Goal: Transaction & Acquisition: Purchase product/service

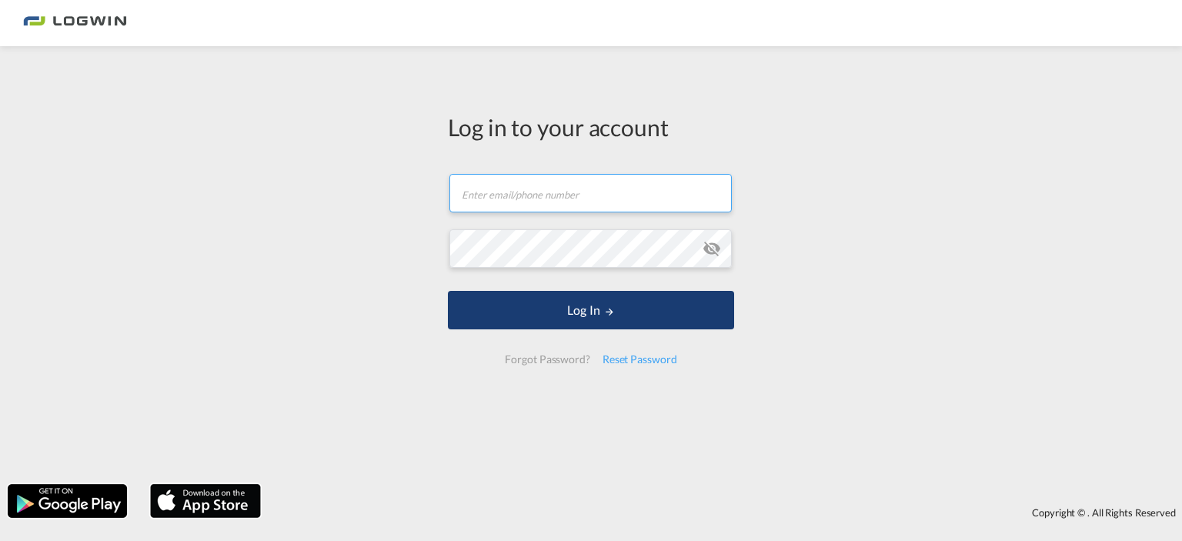
type input "[PERSON_NAME][EMAIL_ADDRESS][DOMAIN_NAME]"
click at [596, 309] on button "Log In" at bounding box center [591, 310] width 286 height 38
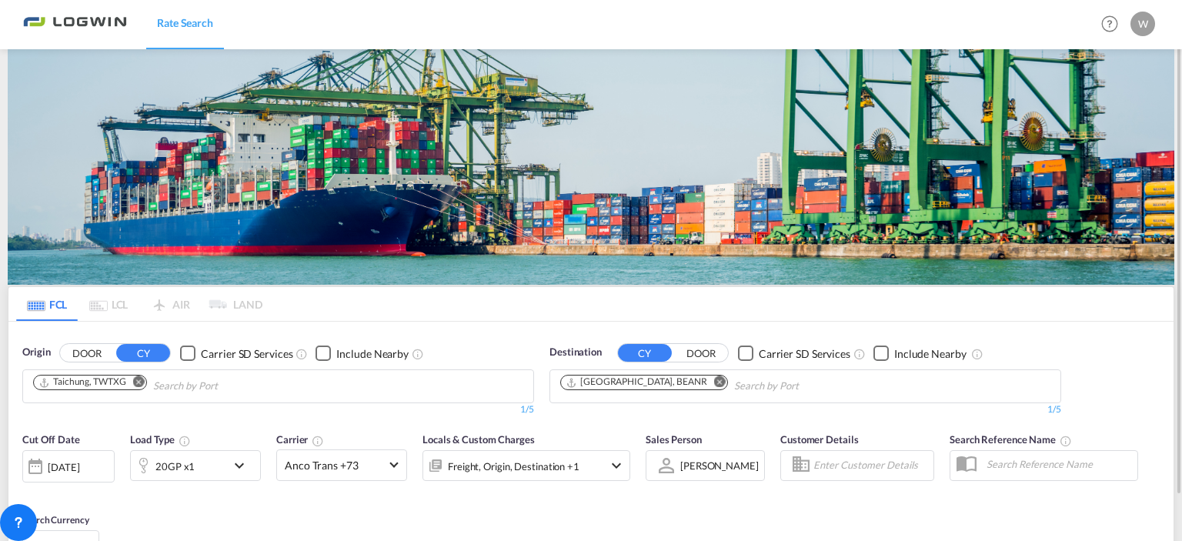
click at [139, 376] on md-icon "Remove" at bounding box center [139, 382] width 12 height 12
click at [714, 381] on md-icon "Remove" at bounding box center [720, 382] width 12 height 12
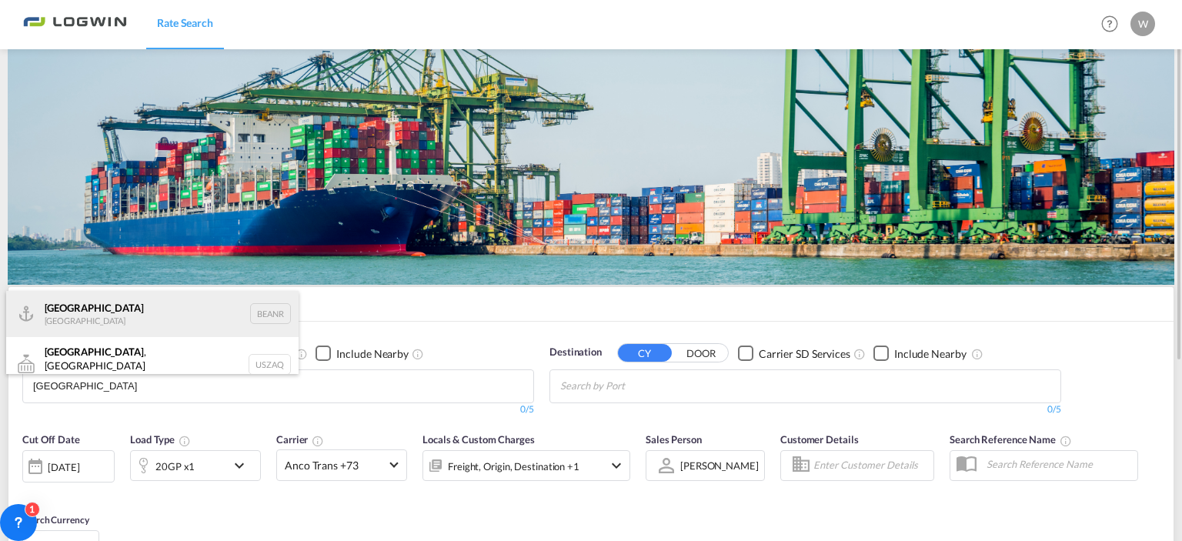
type input "[GEOGRAPHIC_DATA]"
click at [83, 315] on div "Antwerp [GEOGRAPHIC_DATA] BEANR" at bounding box center [152, 314] width 293 height 46
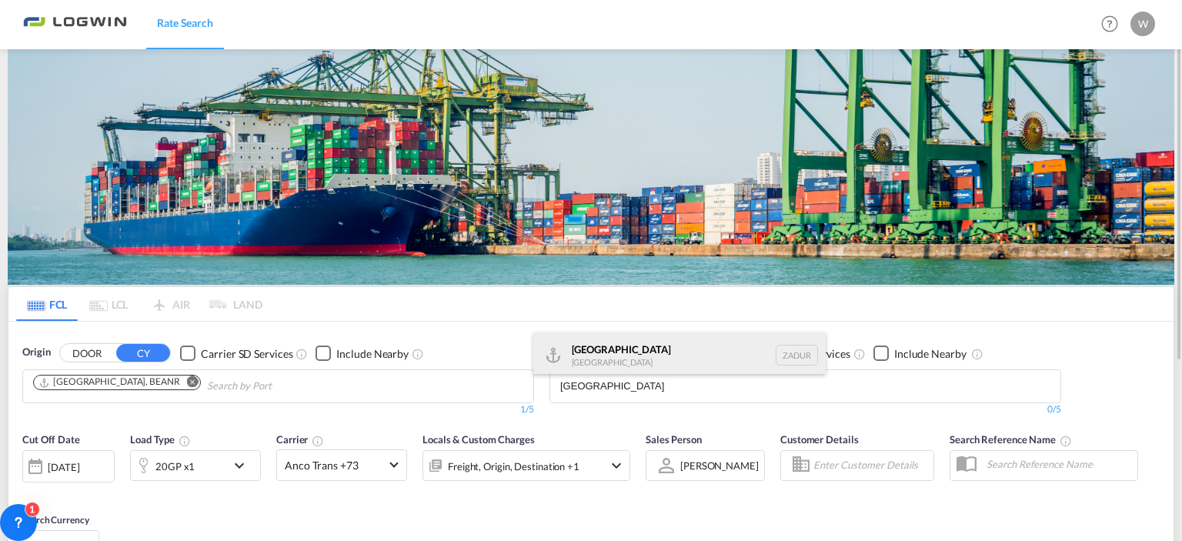
type input "[GEOGRAPHIC_DATA]"
click at [596, 358] on div "[GEOGRAPHIC_DATA] [GEOGRAPHIC_DATA] ZADUR" at bounding box center [679, 356] width 293 height 46
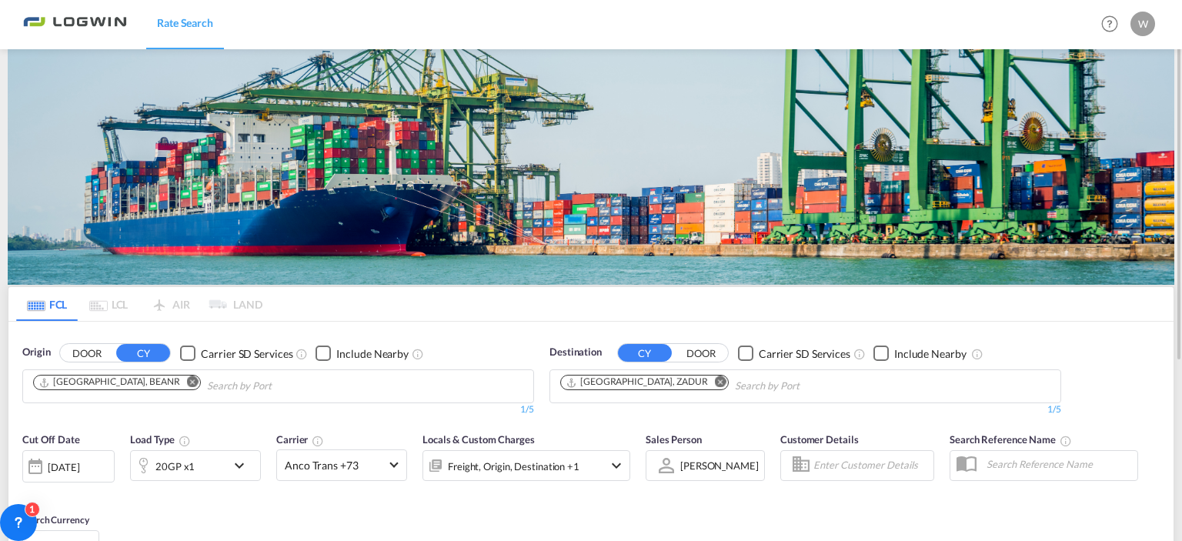
click at [243, 465] on md-icon "icon-chevron-down" at bounding box center [243, 465] width 26 height 18
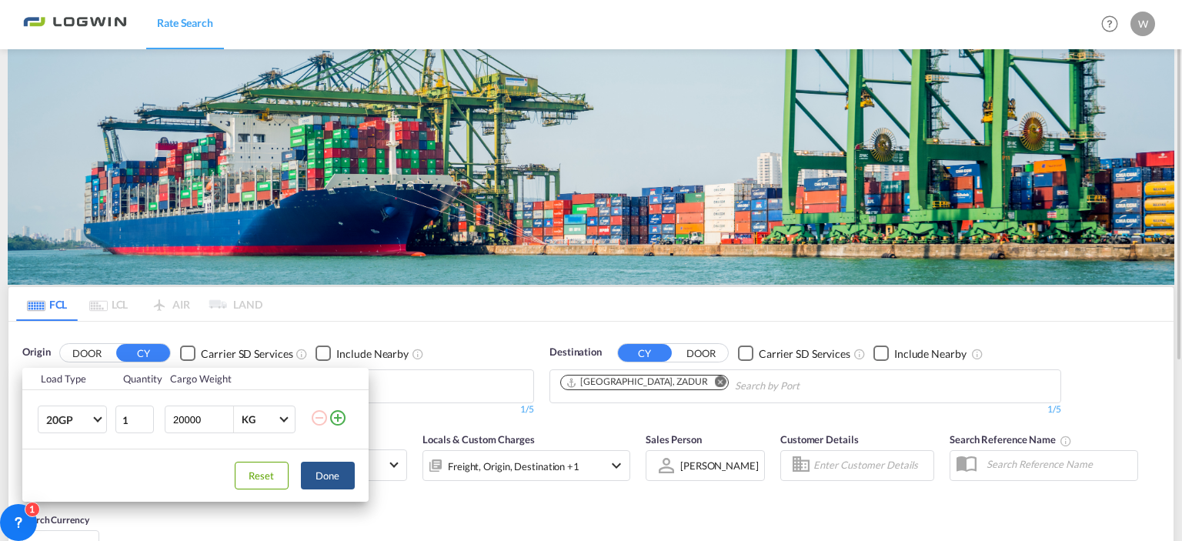
click at [339, 418] on md-icon "icon-plus-circle-outline" at bounding box center [338, 418] width 18 height 18
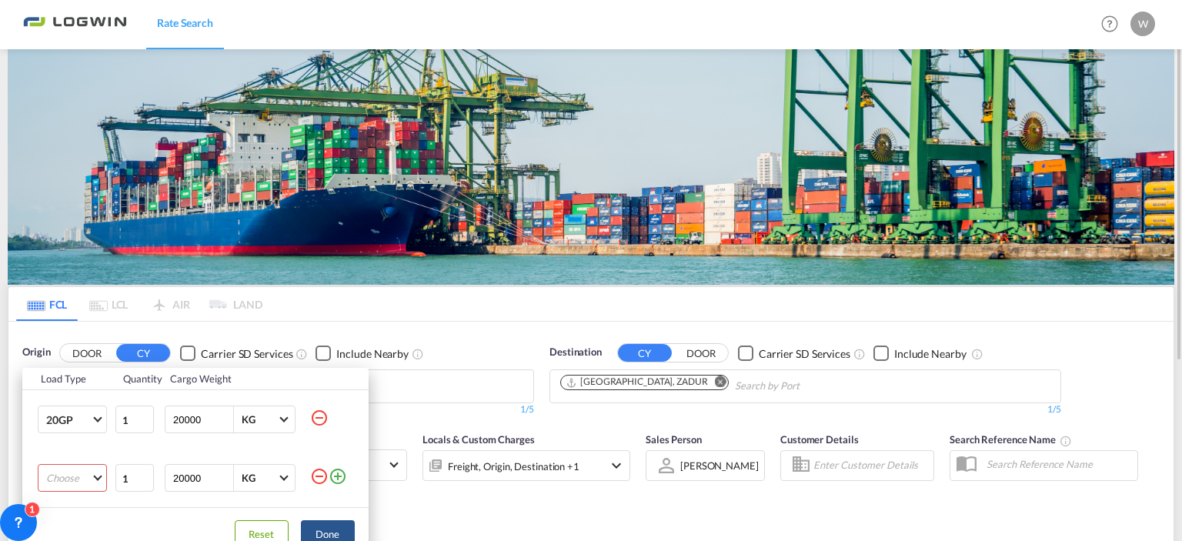
click at [97, 482] on md-select "Choose 20GP 40GP 40HC 45HC 20RE 40RE 40HR 20OT 40OT 20FR 40FR 40NR 20NR 45S 20T…" at bounding box center [72, 478] width 69 height 28
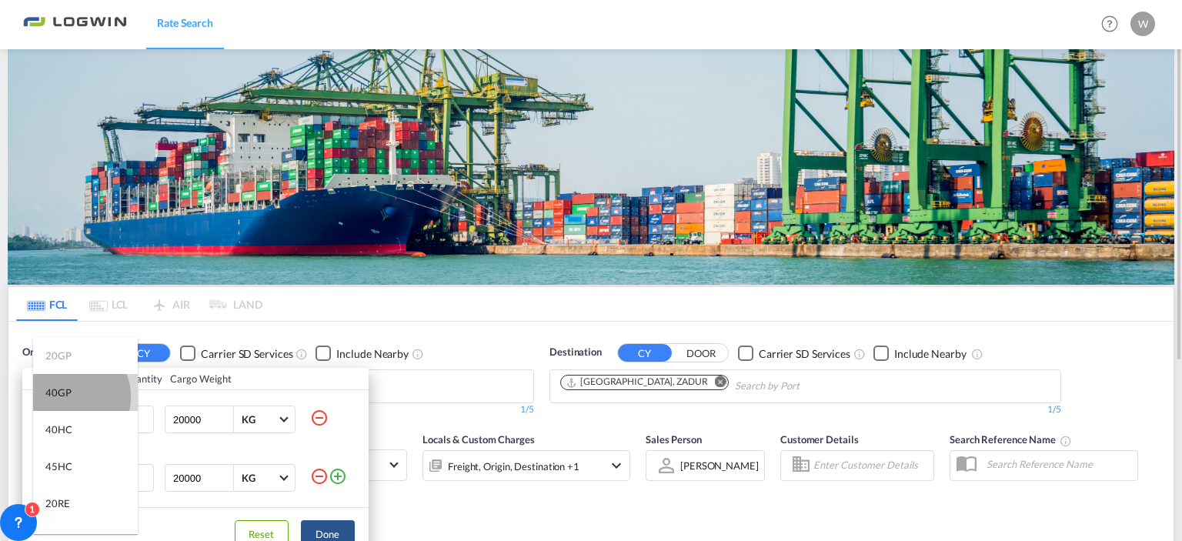
click at [72, 396] on md-option "40GP" at bounding box center [85, 392] width 105 height 37
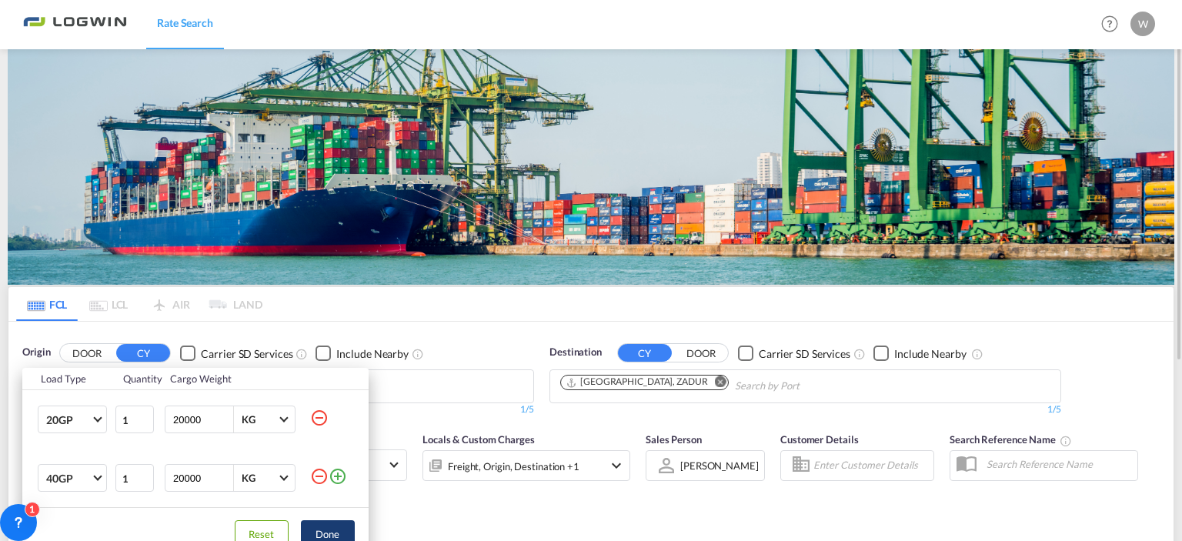
click at [337, 527] on button "Done" at bounding box center [328, 534] width 54 height 28
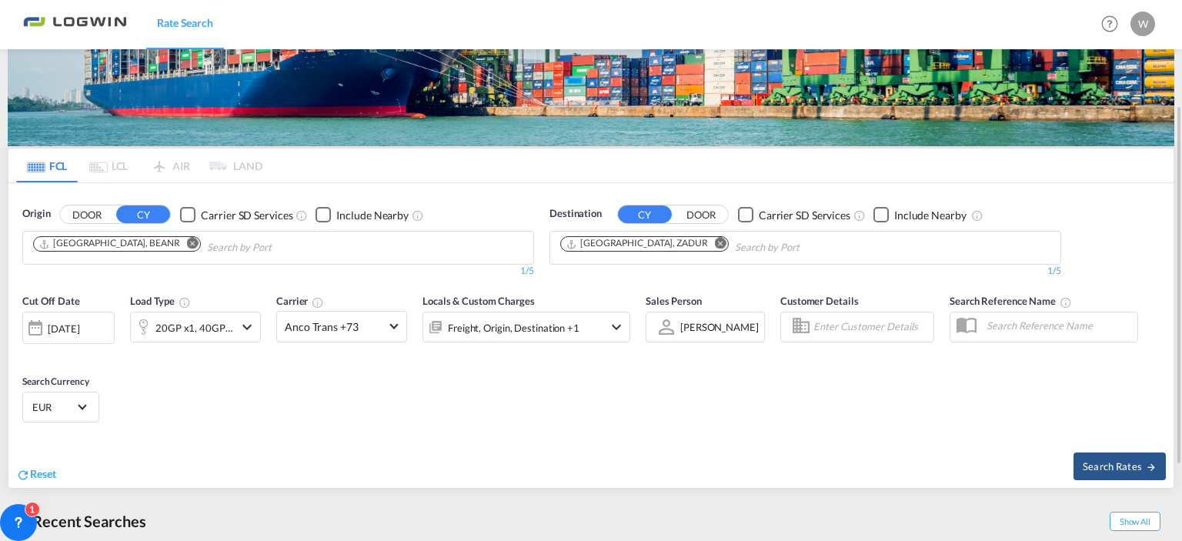
scroll to position [146, 0]
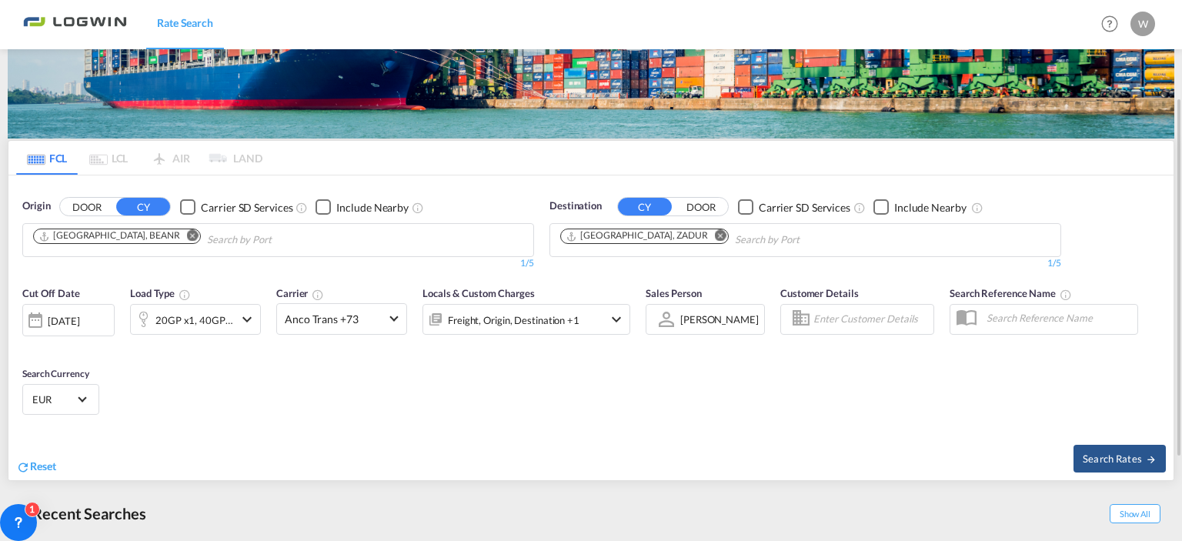
click at [107, 318] on div "[DATE]" at bounding box center [68, 320] width 92 height 32
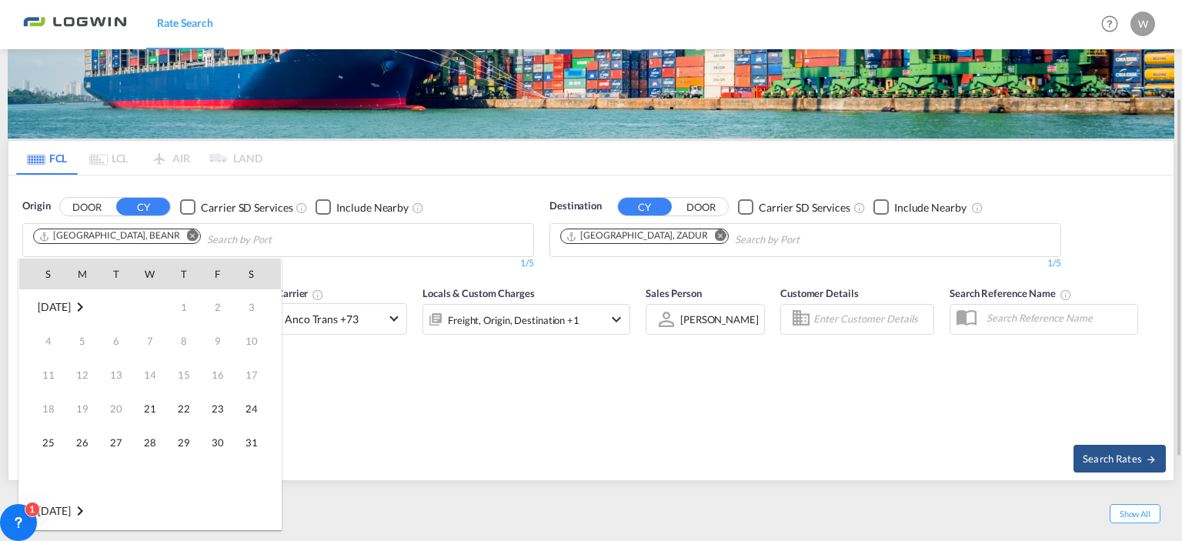
scroll to position [612, 0]
click at [88, 507] on md-icon "September 2025" at bounding box center [80, 511] width 18 height 18
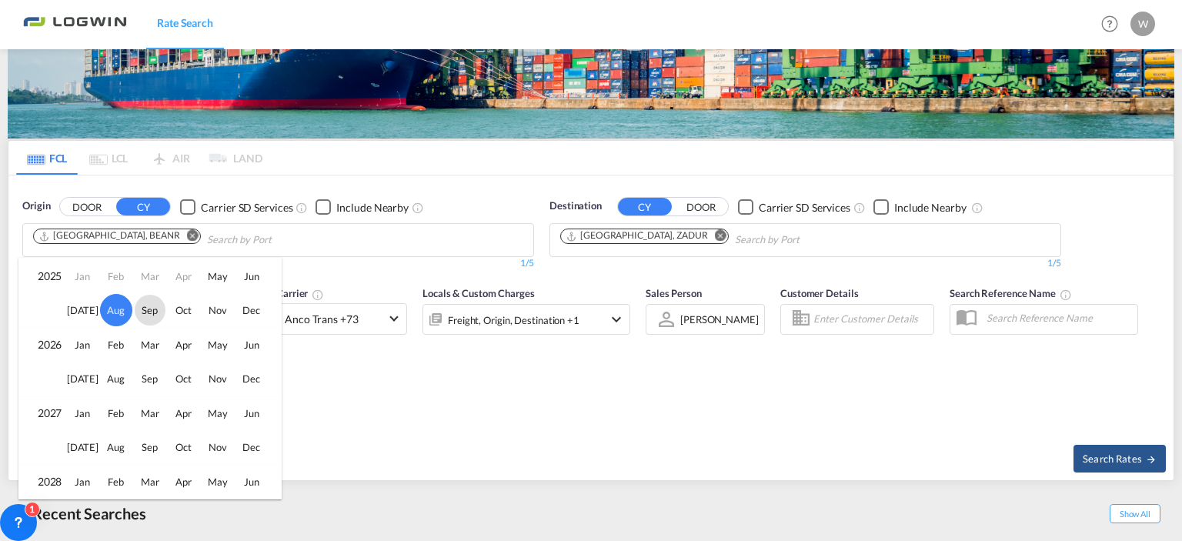
click at [146, 310] on span "Sep" at bounding box center [150, 310] width 31 height 31
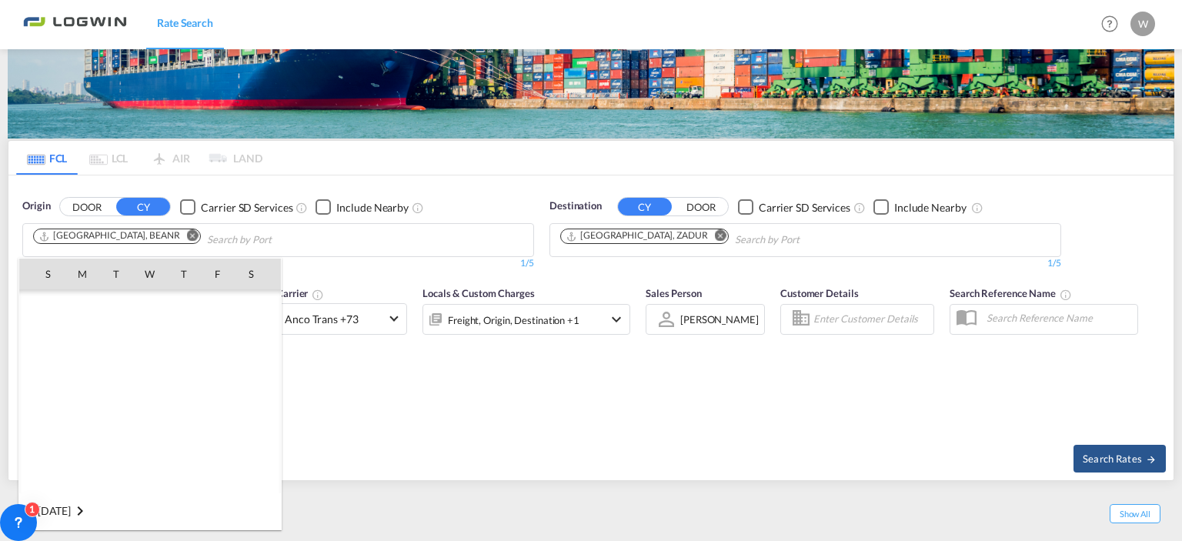
scroll to position [816, 0]
click at [74, 339] on span "1" at bounding box center [82, 341] width 31 height 31
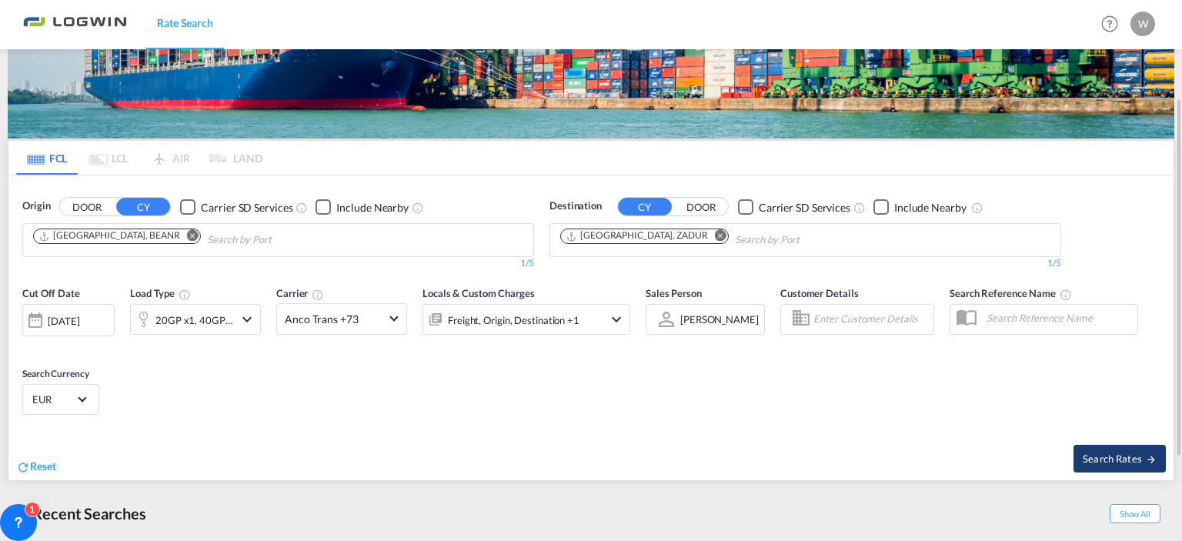
click at [1111, 456] on span "Search Rates" at bounding box center [1120, 459] width 74 height 12
type input "BEANR to ZADUR / [DATE]"
